Goal: Information Seeking & Learning: Find specific fact

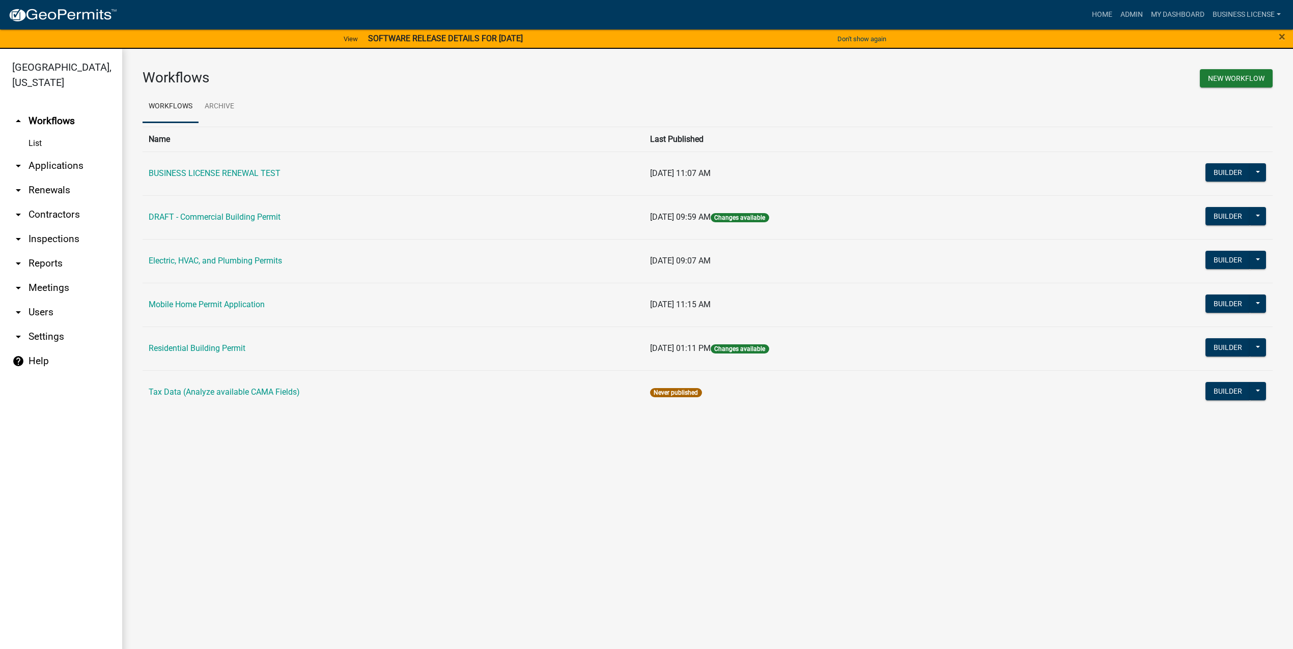
click at [35, 218] on link "arrow_drop_down Contractors" at bounding box center [61, 215] width 122 height 24
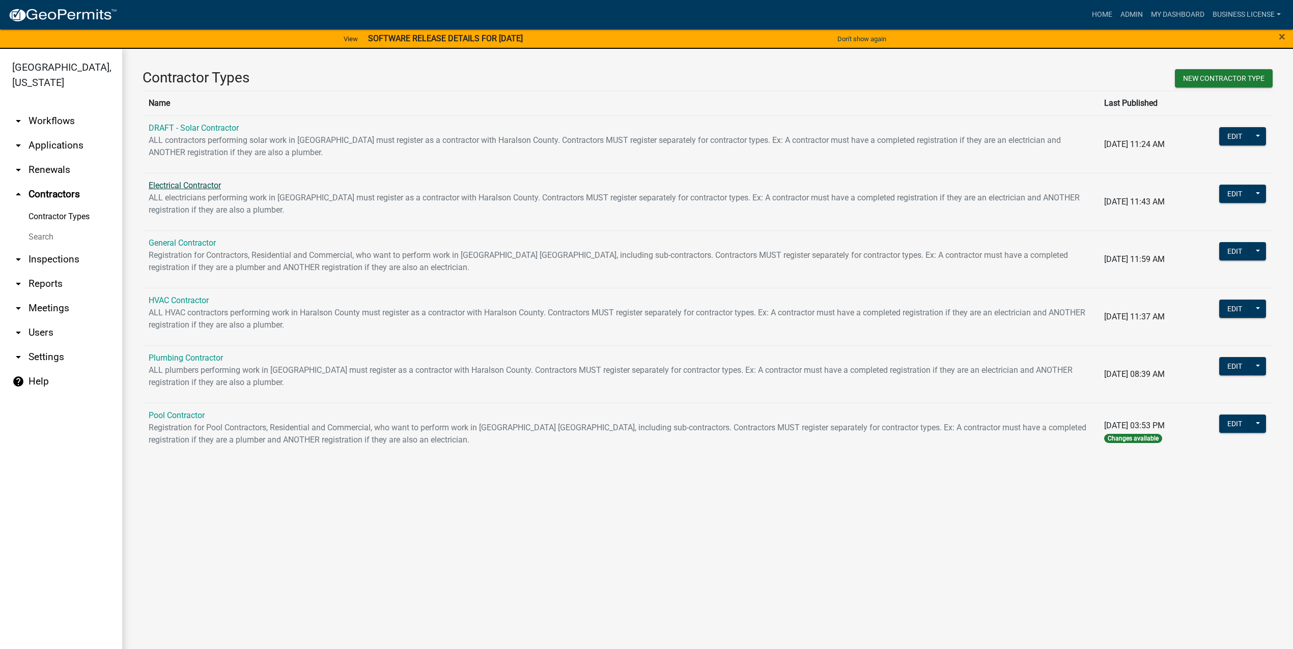
click at [206, 186] on link "Electrical Contractor" at bounding box center [185, 186] width 72 height 10
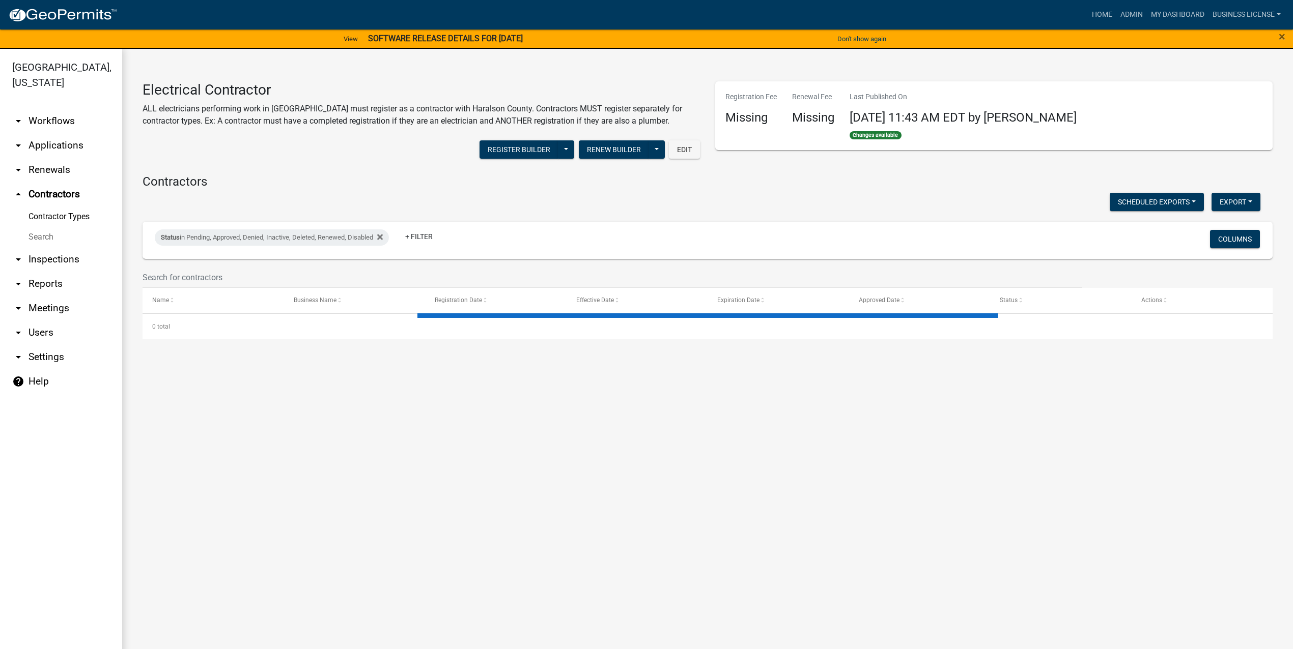
select select "2: 50"
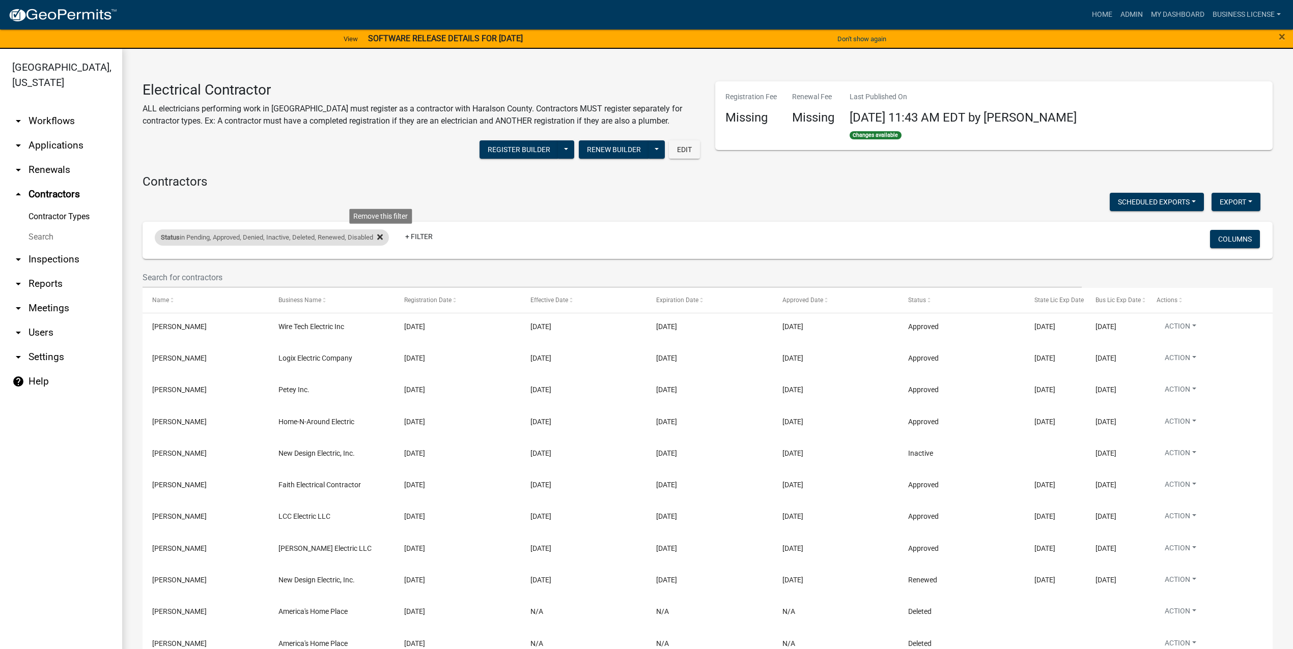
click at [383, 234] on icon at bounding box center [380, 237] width 6 height 8
click at [174, 244] on link "+ Filter" at bounding box center [177, 239] width 44 height 18
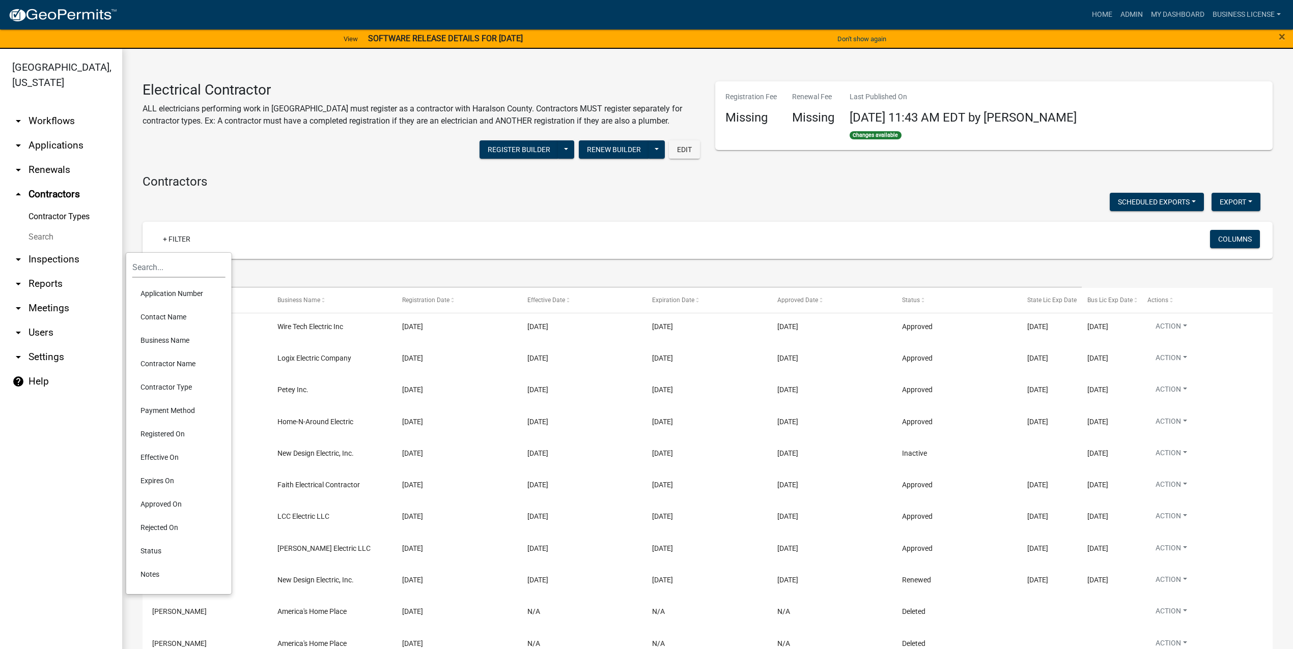
click at [176, 312] on li "Contact Name" at bounding box center [178, 316] width 93 height 23
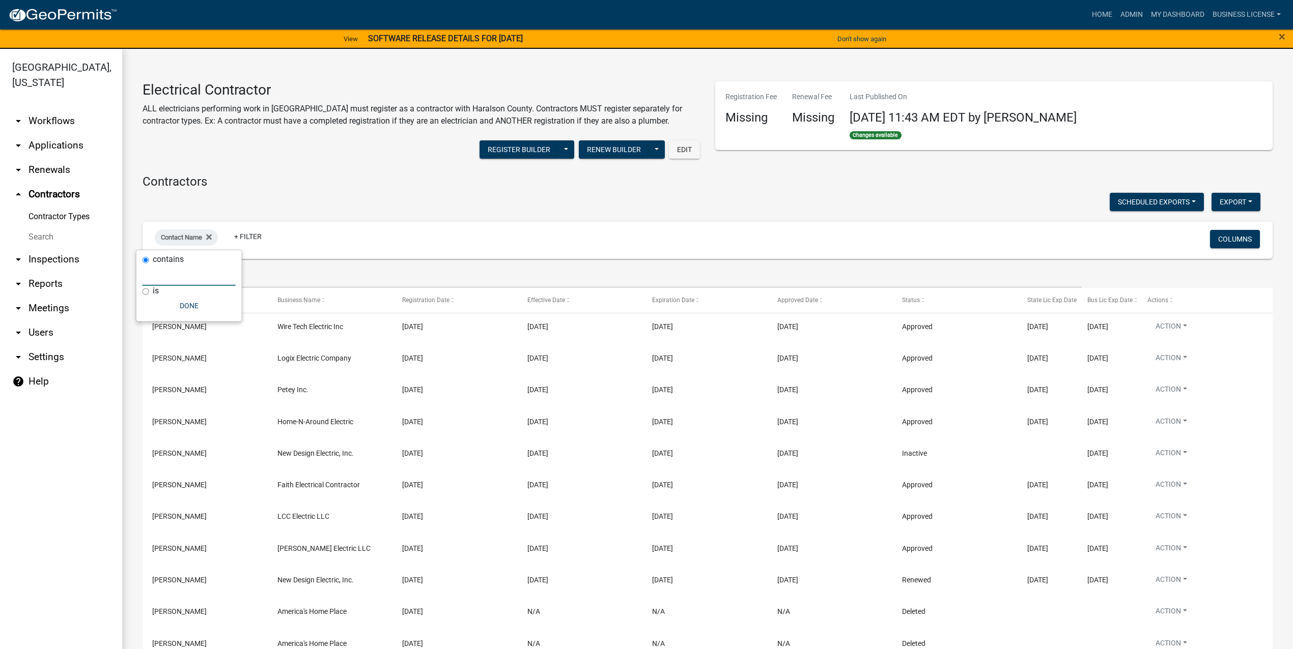
click at [171, 279] on input "text" at bounding box center [188, 275] width 93 height 21
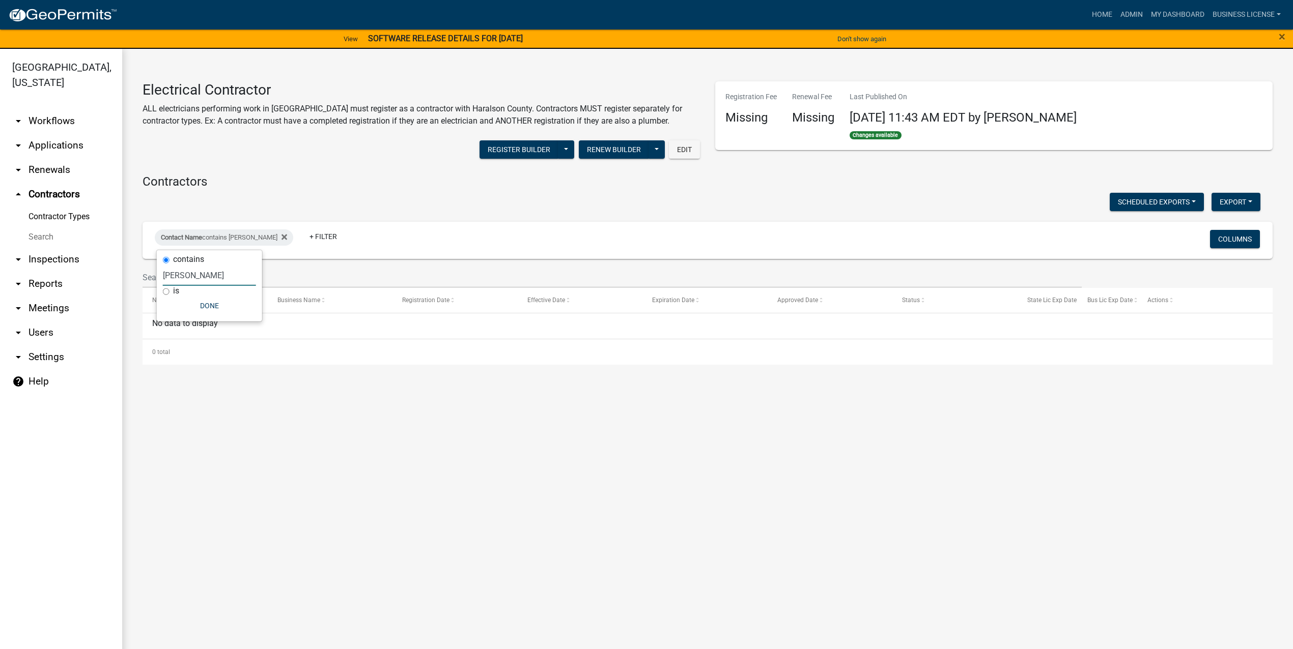
type input "[PERSON_NAME]"
click at [208, 297] on button "Done" at bounding box center [209, 306] width 93 height 18
click at [281, 238] on icon at bounding box center [284, 237] width 6 height 6
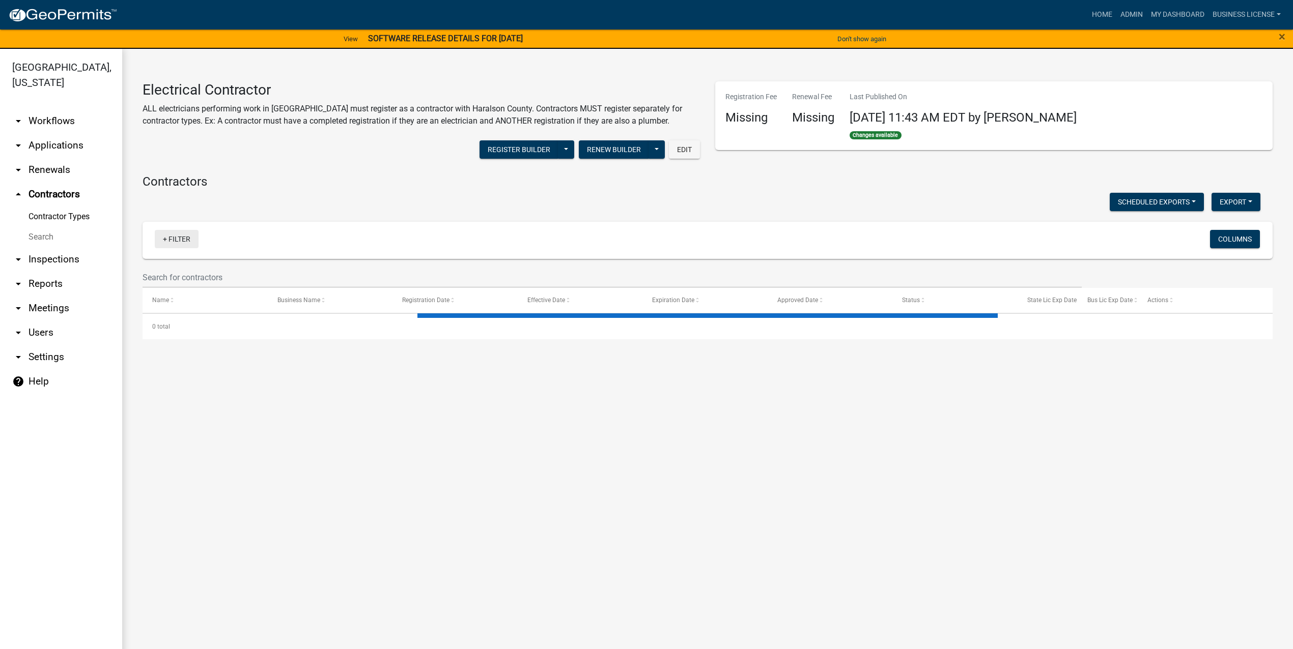
select select "2: 50"
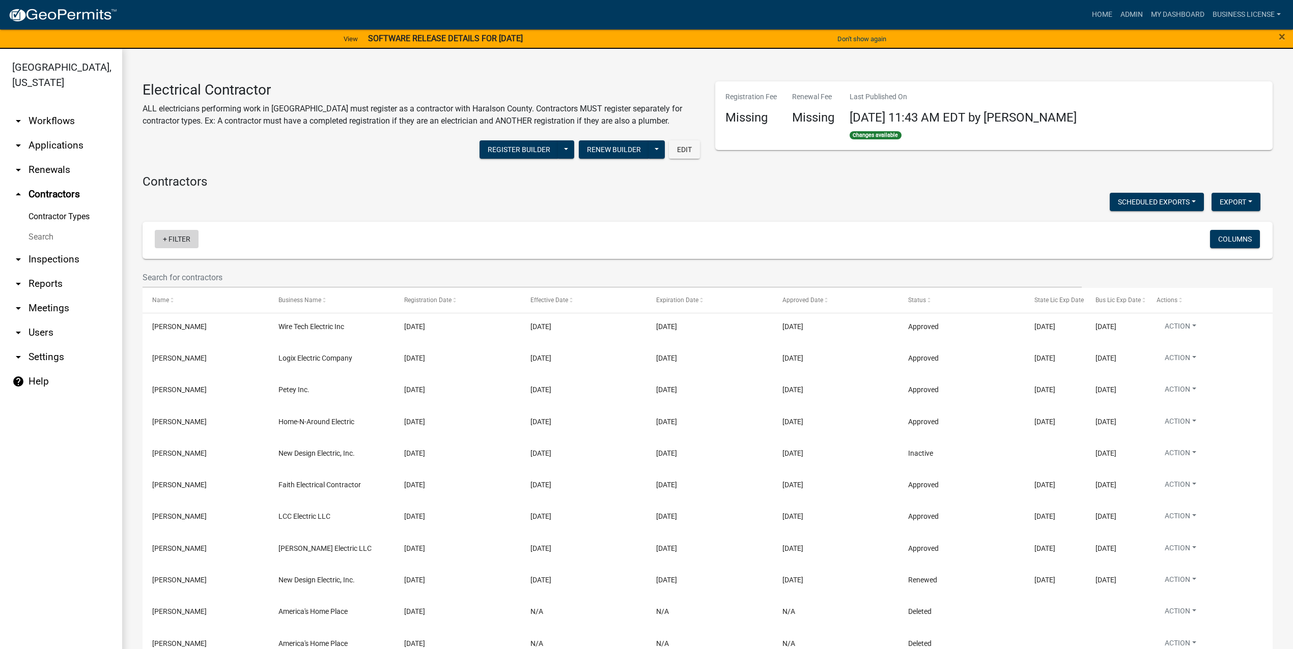
click at [176, 239] on link "+ Filter" at bounding box center [177, 239] width 44 height 18
click at [182, 340] on li "Business Name" at bounding box center [178, 340] width 93 height 23
click at [182, 275] on input "text" at bounding box center [191, 275] width 93 height 21
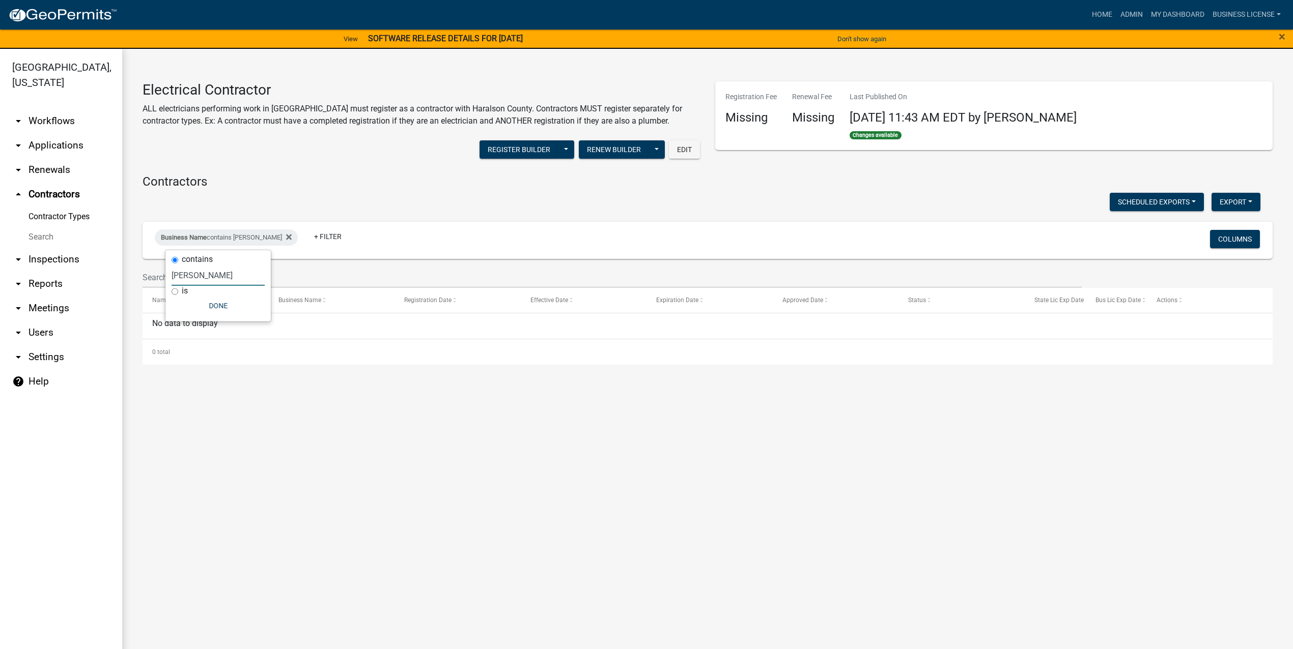
type input "[PERSON_NAME]"
